Goal: Information Seeking & Learning: Learn about a topic

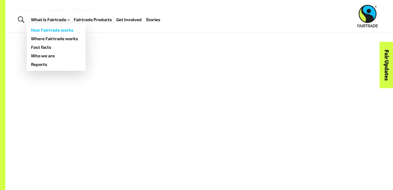
click at [60, 29] on link "How Fairtrade works" at bounding box center [56, 30] width 59 height 9
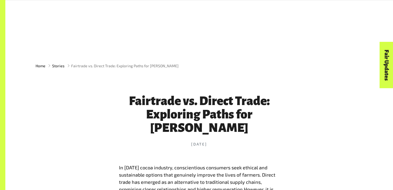
scroll to position [147, 0]
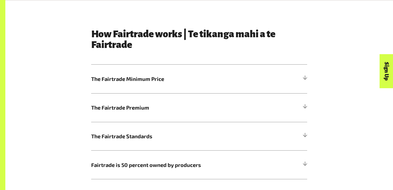
scroll to position [277, 0]
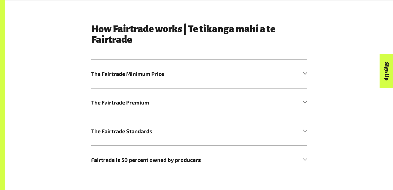
click at [153, 70] on span "The Fairtrade Minimum Price" at bounding box center [172, 74] width 162 height 8
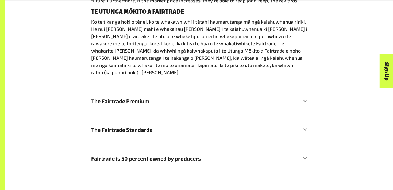
scroll to position [408, 0]
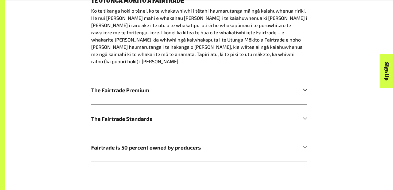
click at [142, 77] on h5 "The Fairtrade Premium" at bounding box center [199, 90] width 216 height 29
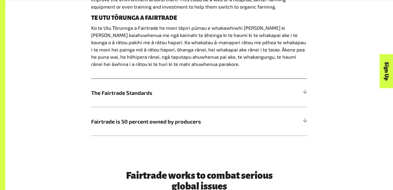
scroll to position [421, 0]
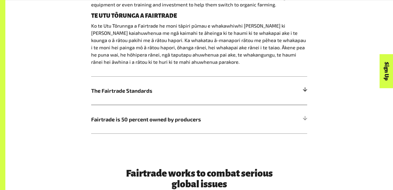
click at [128, 94] on span "The Fairtrade Standards" at bounding box center [172, 90] width 162 height 8
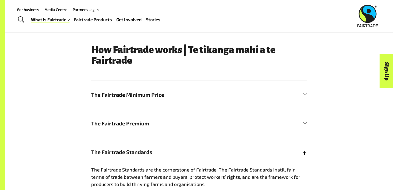
scroll to position [254, 0]
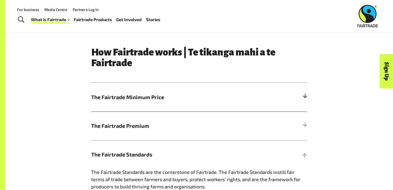
click at [157, 107] on h5 "The Fairtrade Minimum Price" at bounding box center [199, 97] width 216 height 29
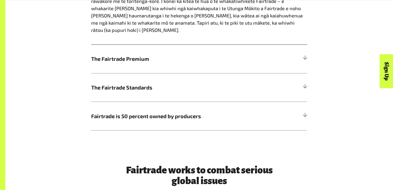
scroll to position [440, 0]
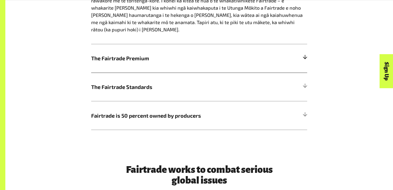
click at [134, 54] on span "The Fairtrade Premium" at bounding box center [172, 58] width 162 height 8
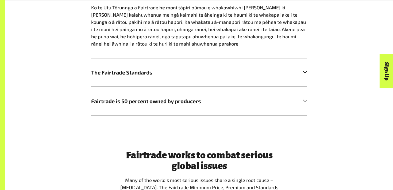
click at [131, 79] on h5 "The Fairtrade Standards" at bounding box center [199, 72] width 216 height 29
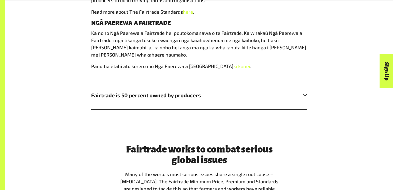
click at [145, 100] on h5 "Fairtrade is 50 percent owned by producers" at bounding box center [199, 95] width 216 height 29
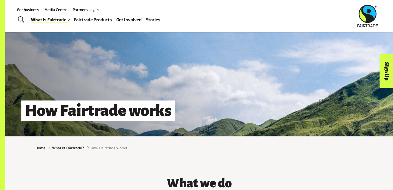
scroll to position [21, 0]
